Goal: Find specific page/section: Find specific page/section

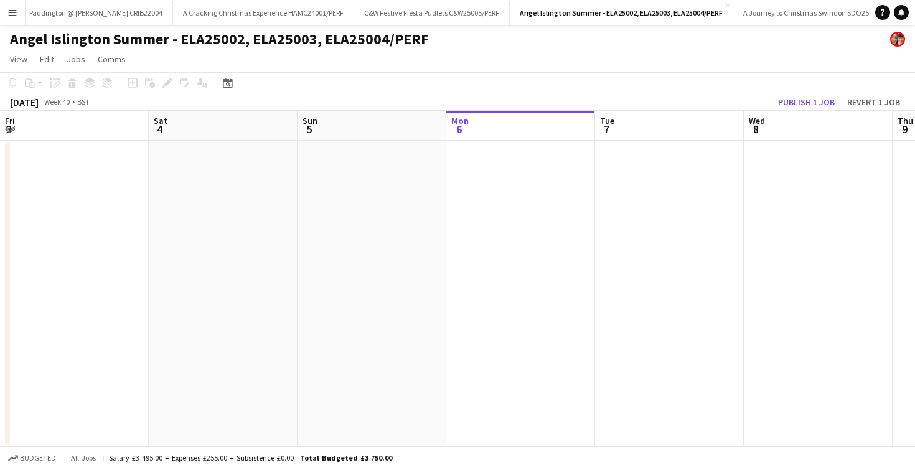
scroll to position [0, 1628]
click at [721, 6] on app-icon "Close" at bounding box center [723, 5] width 5 height 5
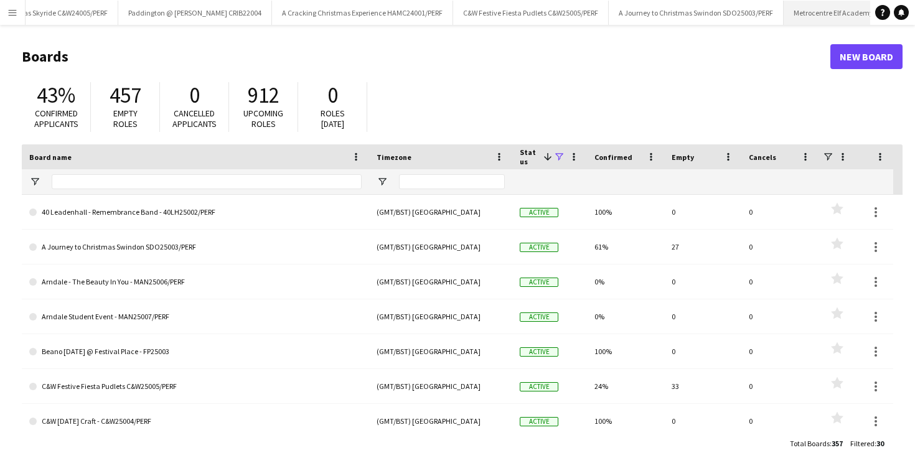
click at [784, 20] on button "Metrocentre Elf Academy MET25001/PERF Close" at bounding box center [859, 13] width 151 height 24
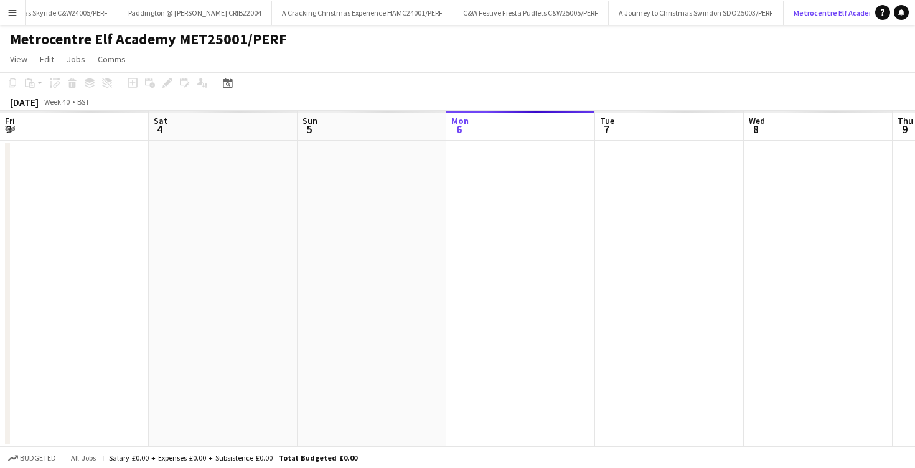
scroll to position [0, 298]
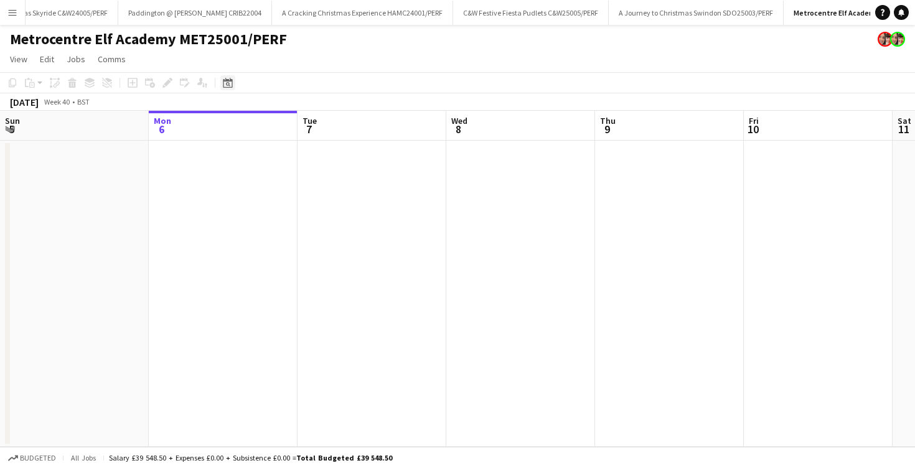
click at [233, 77] on div "Date picker" at bounding box center [227, 82] width 15 height 15
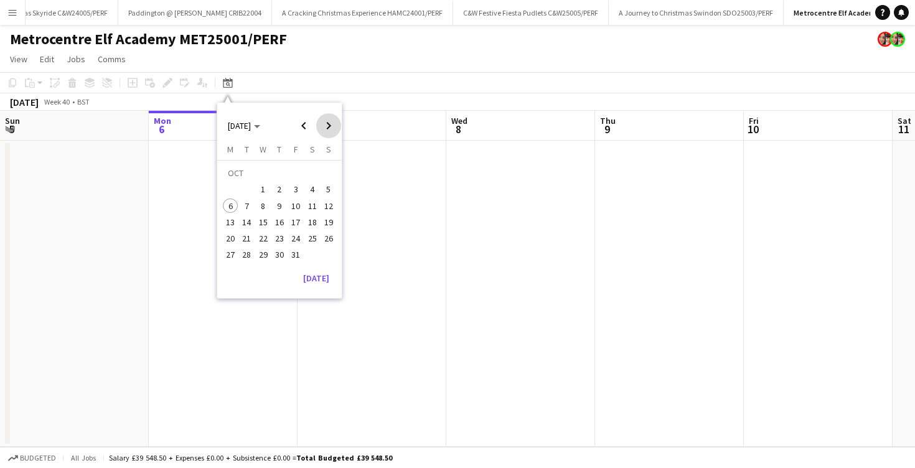
click at [329, 130] on span "Next month" at bounding box center [328, 125] width 25 height 25
click at [331, 128] on span "Next month" at bounding box center [328, 125] width 25 height 25
click at [309, 127] on span "Previous month" at bounding box center [303, 125] width 25 height 25
click at [255, 235] on button "24" at bounding box center [263, 238] width 16 height 16
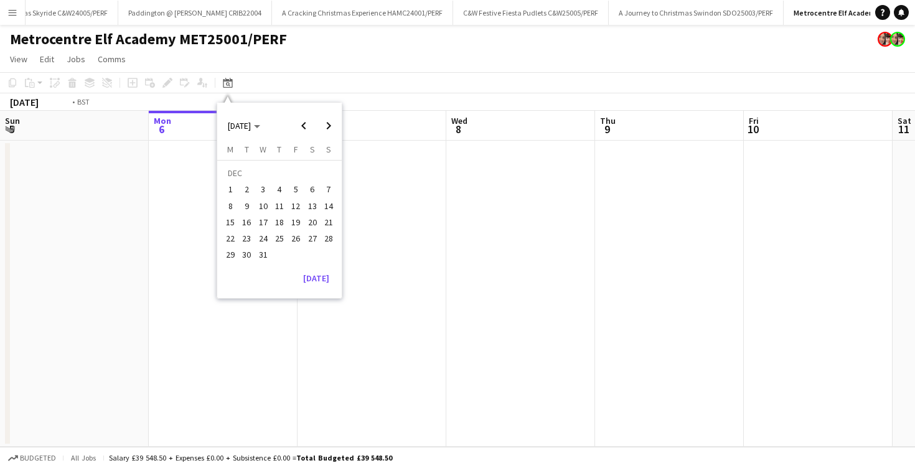
scroll to position [0, 428]
